Goal: Find specific page/section: Find specific page/section

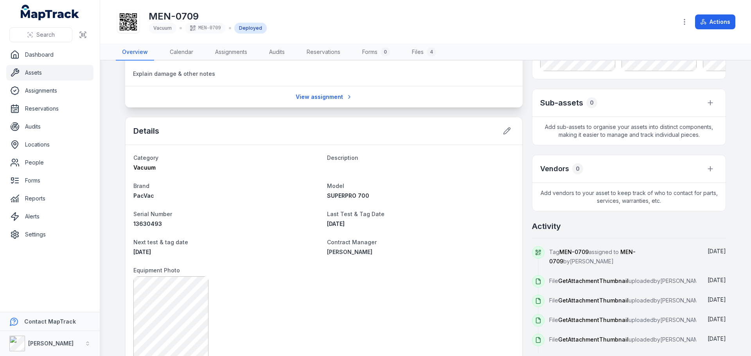
scroll to position [8, 0]
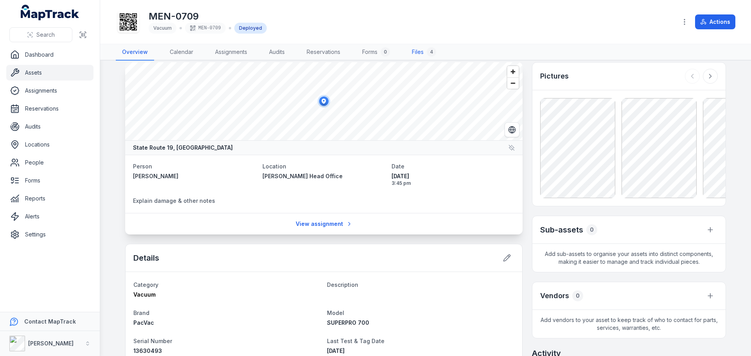
click at [422, 52] on link "Files 4" at bounding box center [424, 52] width 37 height 16
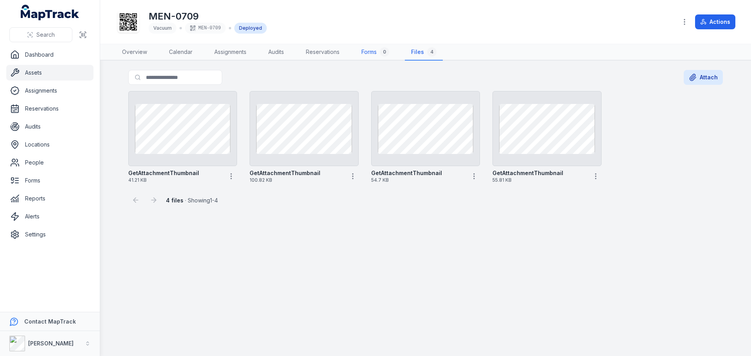
click at [371, 51] on link "Forms 0" at bounding box center [375, 52] width 40 height 16
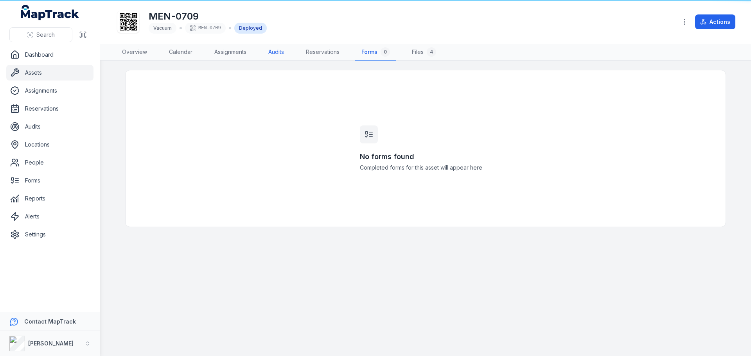
click at [290, 54] on link "Audits" at bounding box center [276, 52] width 28 height 16
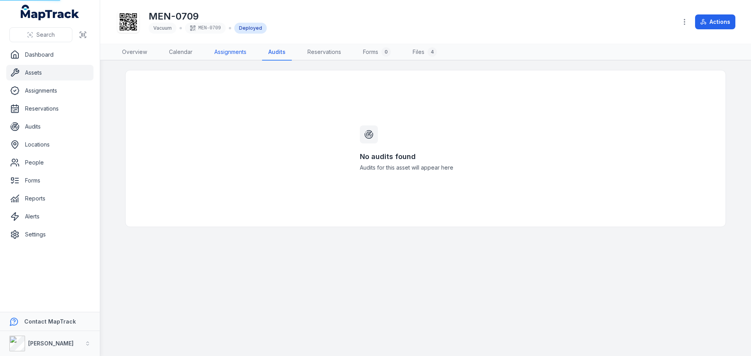
click at [223, 50] on link "Assignments" at bounding box center [230, 52] width 45 height 16
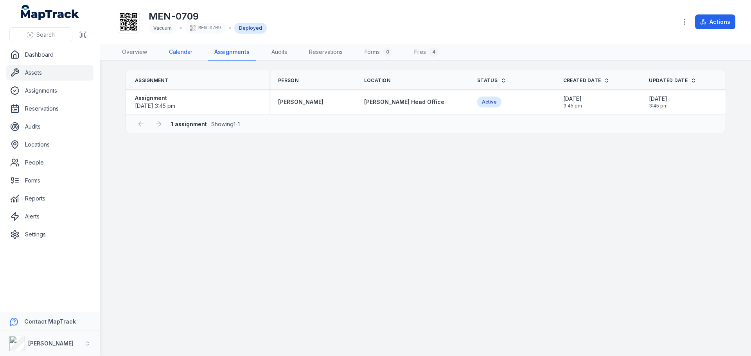
click at [180, 53] on link "Calendar" at bounding box center [181, 52] width 36 height 16
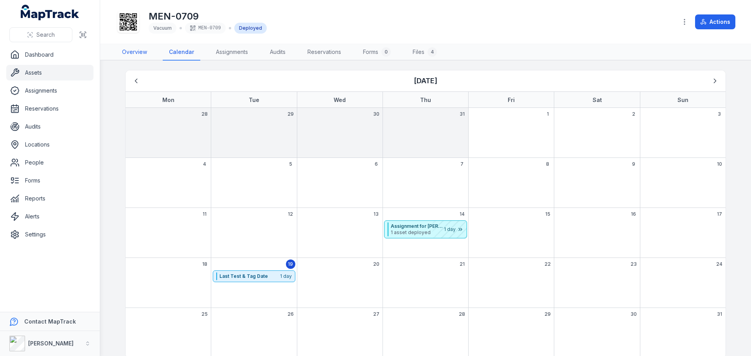
click at [147, 54] on link "Overview" at bounding box center [135, 52] width 38 height 16
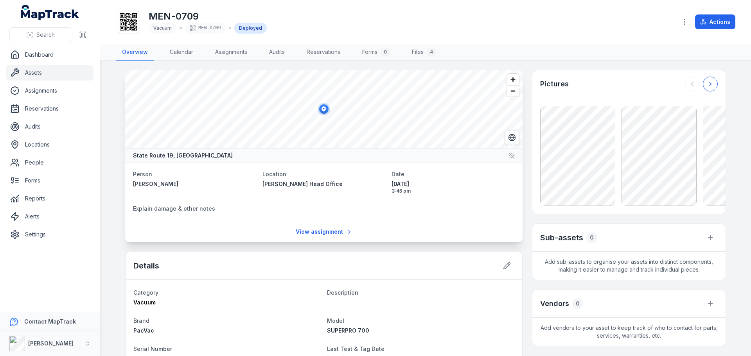
click at [703, 88] on button at bounding box center [710, 84] width 15 height 15
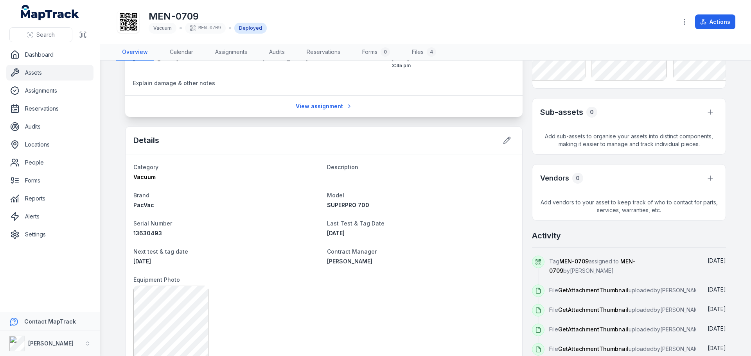
scroll to position [156, 0]
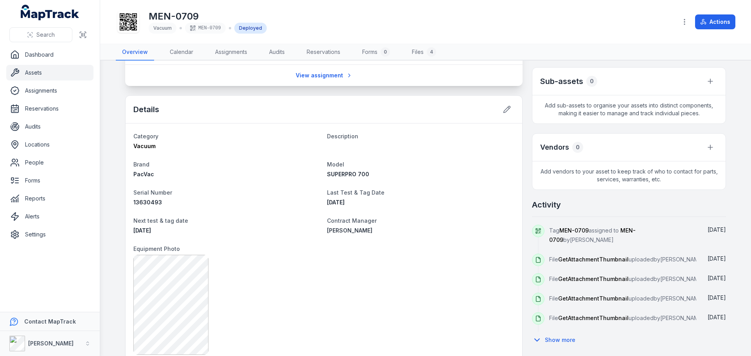
scroll to position [12, 0]
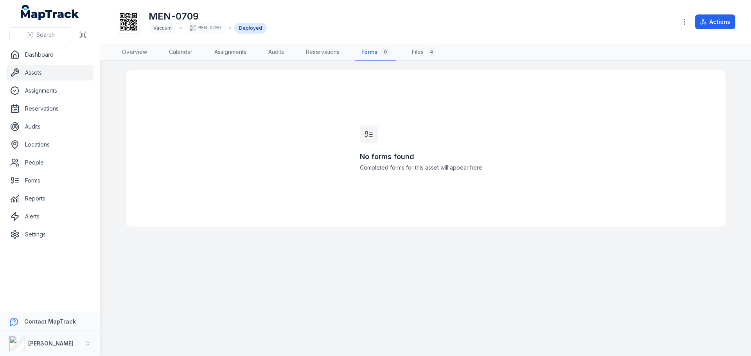
drag, startPoint x: 45, startPoint y: 66, endPoint x: 46, endPoint y: 70, distance: 3.9
click at [46, 66] on link "Assets" at bounding box center [49, 73] width 87 height 16
click at [49, 77] on link "Assets" at bounding box center [49, 73] width 87 height 16
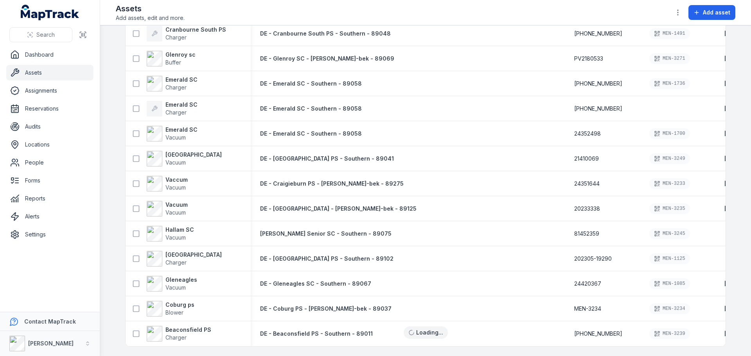
scroll to position [986, 0]
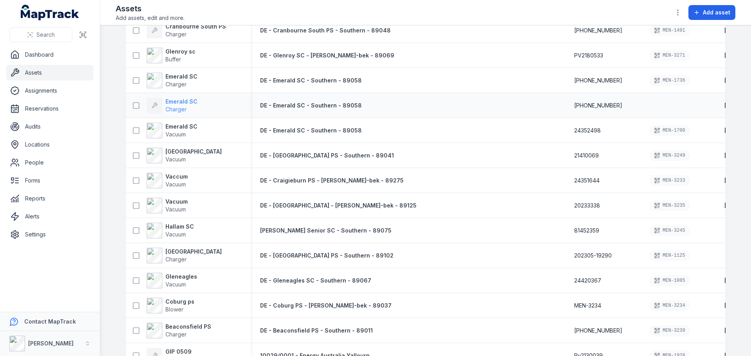
click at [185, 103] on strong "Emerald SC" at bounding box center [181, 102] width 32 height 8
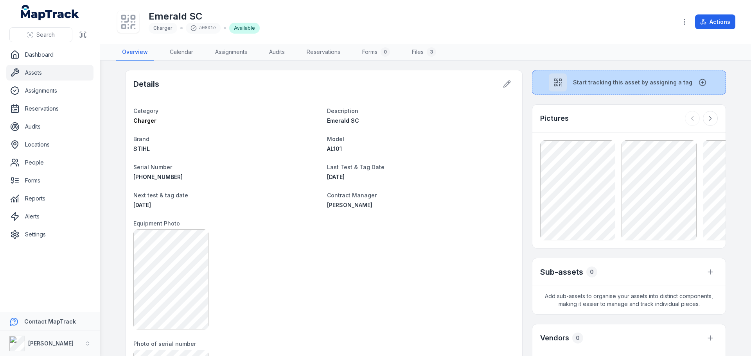
click at [608, 81] on span "Start tracking this asset by assigning a tag" at bounding box center [632, 83] width 119 height 8
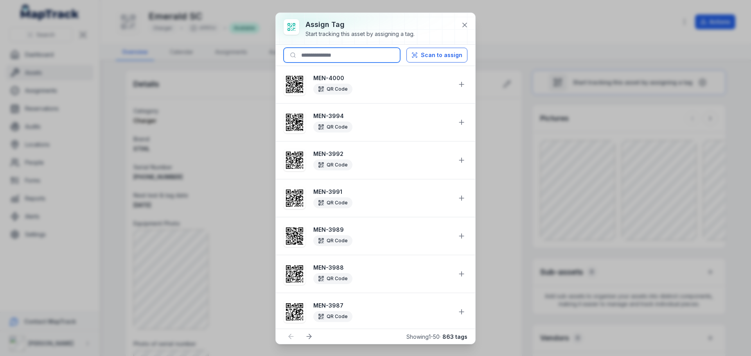
click at [329, 57] on input at bounding box center [342, 55] width 117 height 15
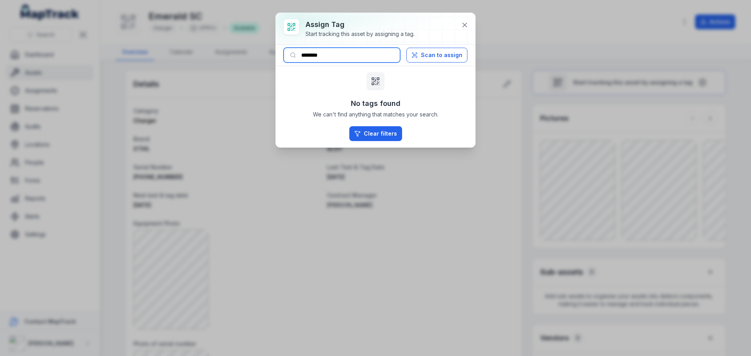
type input "********"
click at [457, 25] on div at bounding box center [375, 28] width 199 height 31
click at [460, 25] on button at bounding box center [464, 25] width 15 height 15
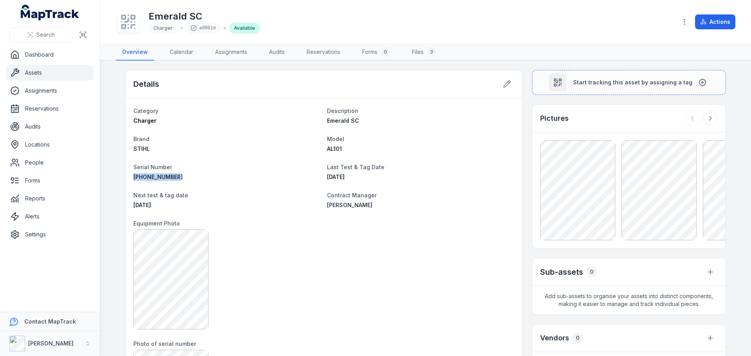
drag, startPoint x: 178, startPoint y: 177, endPoint x: 125, endPoint y: 176, distance: 53.2
copy span "[PHONE_NUMBER]"
click at [55, 32] on button "Search" at bounding box center [40, 34] width 63 height 15
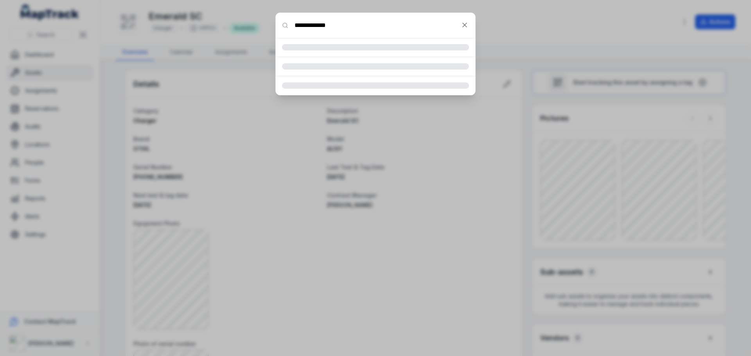
type input "**********"
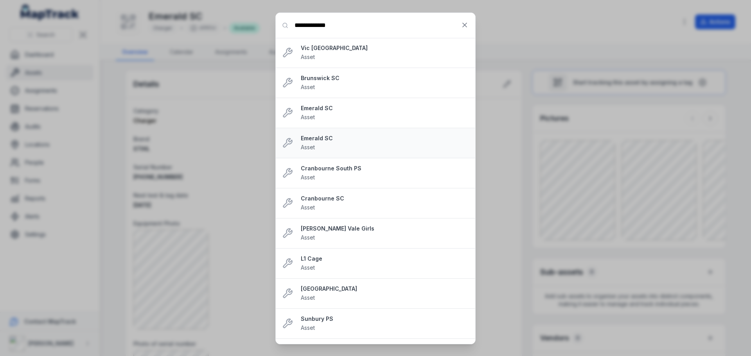
click at [319, 138] on strong "Emerald SC" at bounding box center [385, 139] width 168 height 8
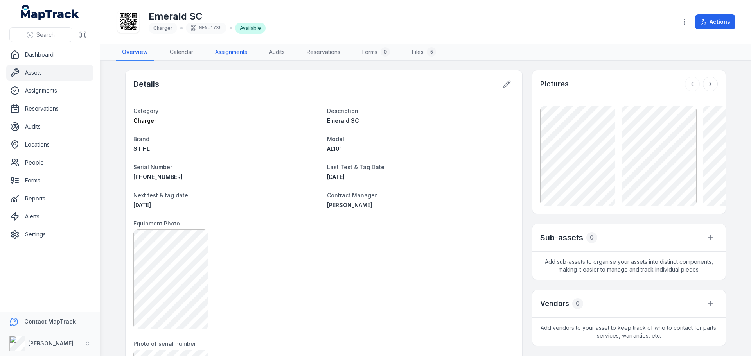
click at [246, 54] on link "Assignments" at bounding box center [231, 52] width 45 height 16
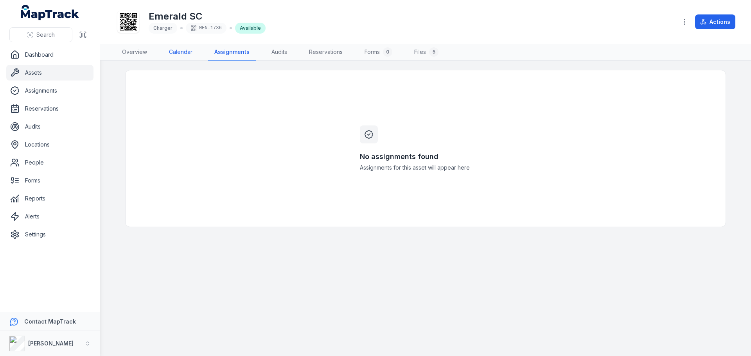
click at [170, 55] on link "Calendar" at bounding box center [181, 52] width 36 height 16
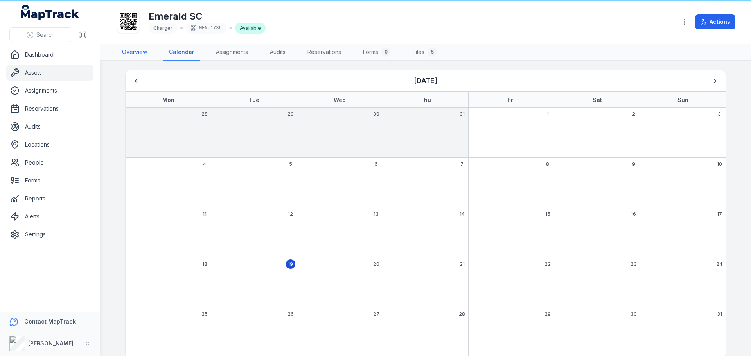
click at [142, 55] on link "Overview" at bounding box center [135, 52] width 38 height 16
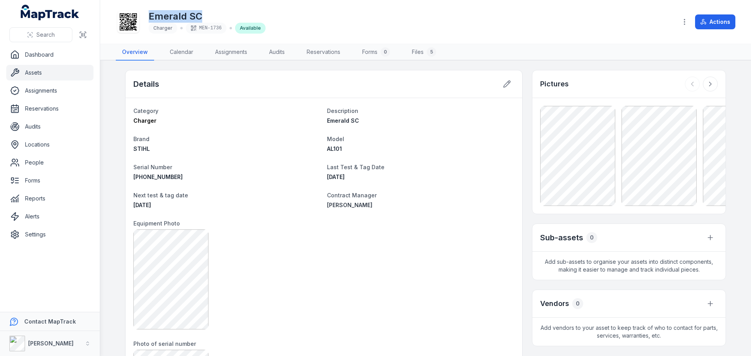
drag, startPoint x: 201, startPoint y: 15, endPoint x: 144, endPoint y: 14, distance: 57.9
click at [144, 14] on div "Emerald SC Charger MEN-1736 Available" at bounding box center [393, 21] width 555 height 25
copy h1 "Emerald SC"
click at [38, 31] on span "Search" at bounding box center [45, 35] width 18 height 8
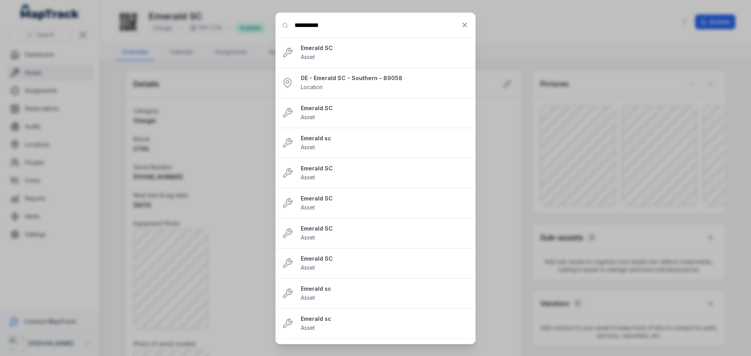
type input "**********"
